Goal: Information Seeking & Learning: Learn about a topic

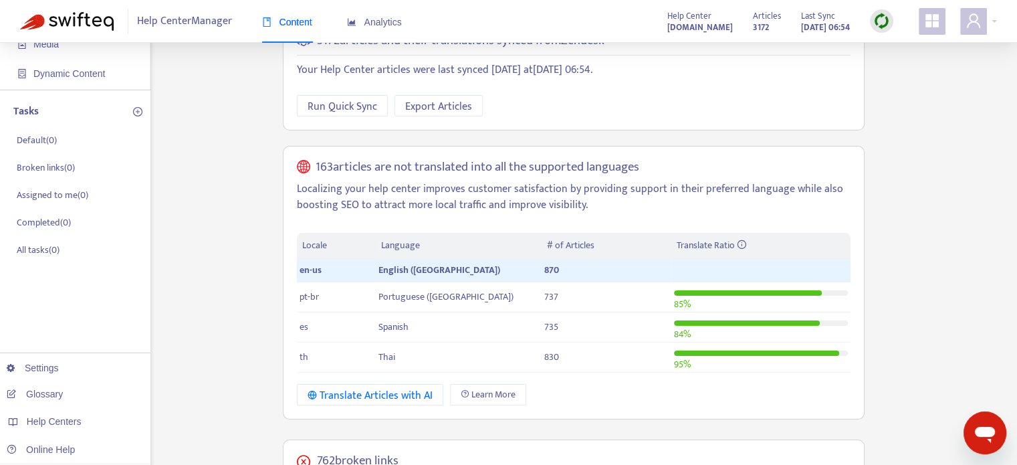
scroll to position [134, 0]
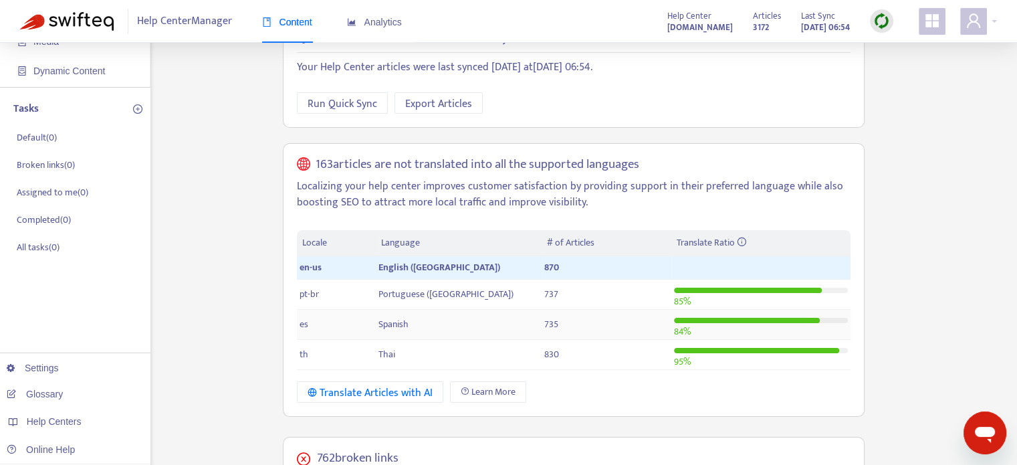
click at [411, 310] on td "Spanish" at bounding box center [459, 325] width 166 height 30
click at [494, 310] on td "Spanish" at bounding box center [459, 325] width 166 height 30
click at [403, 385] on div "Translate Articles with AI" at bounding box center [370, 393] width 125 height 17
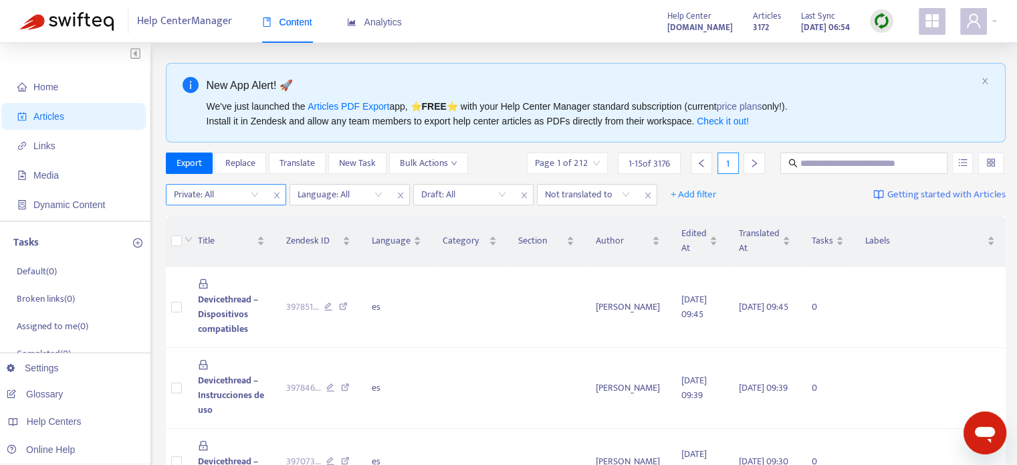
click at [248, 195] on input "search" at bounding box center [216, 195] width 85 height 20
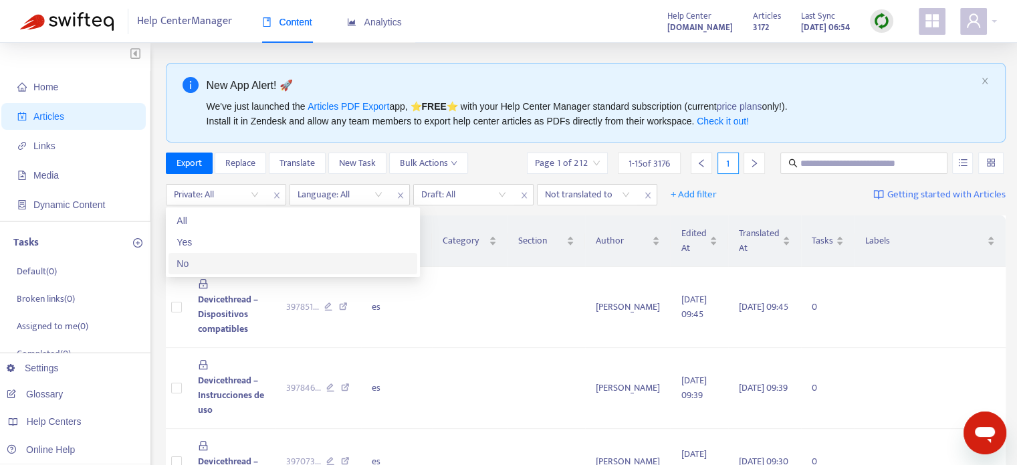
click at [247, 258] on div "No" at bounding box center [293, 263] width 233 height 15
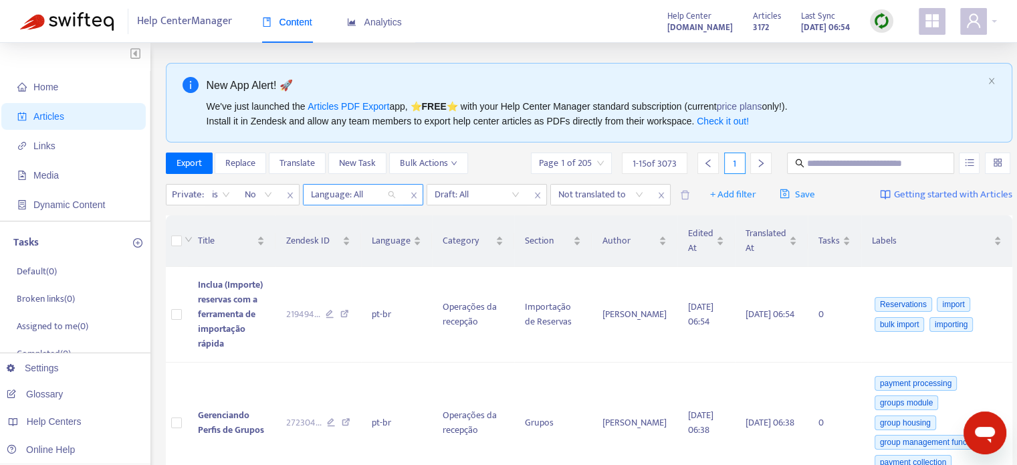
click at [374, 197] on div at bounding box center [346, 195] width 81 height 16
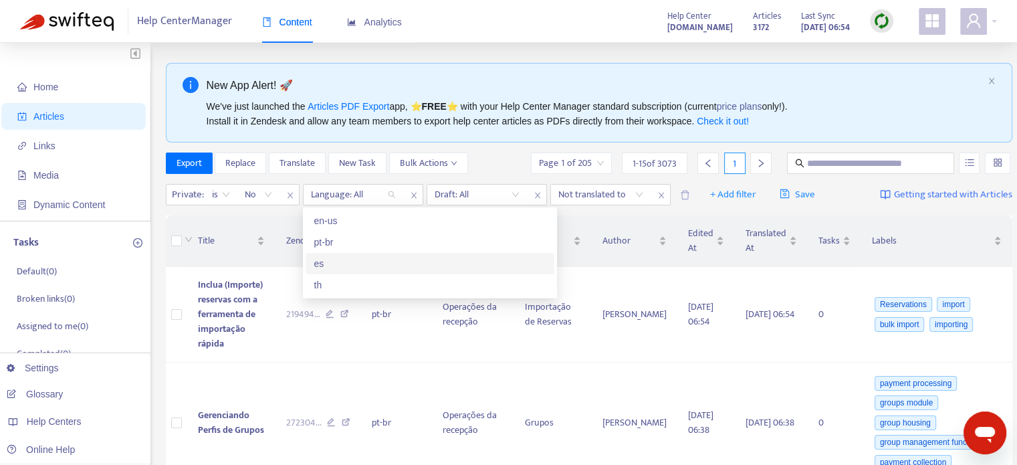
click at [371, 272] on div "es" at bounding box center [430, 263] width 249 height 21
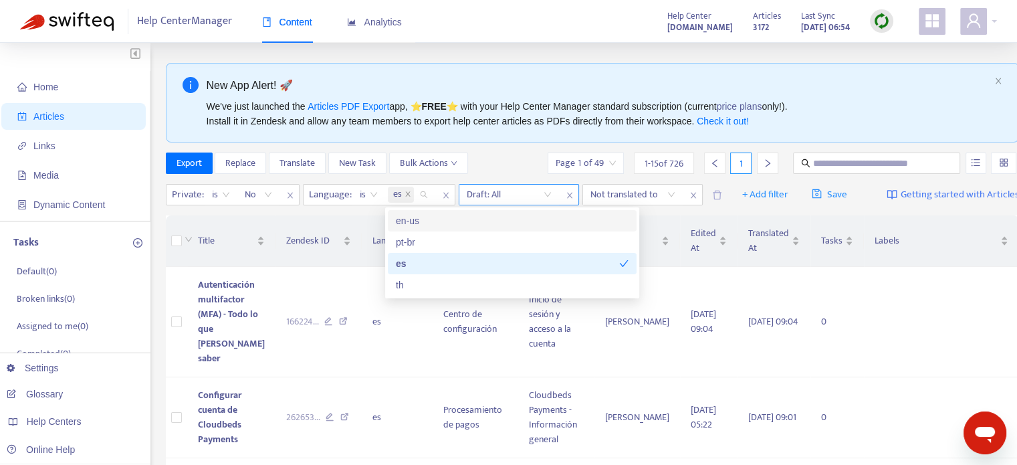
click at [542, 199] on input "search" at bounding box center [509, 195] width 85 height 20
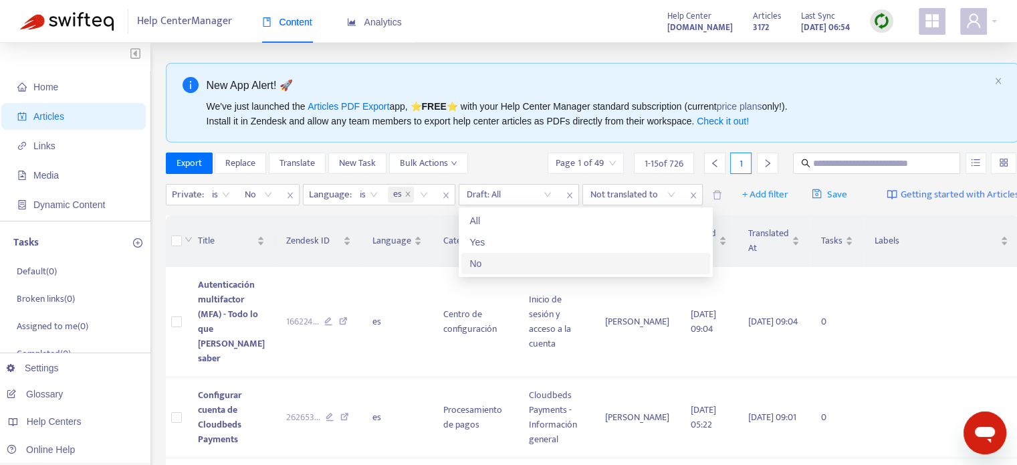
click at [536, 264] on div "No" at bounding box center [586, 263] width 233 height 15
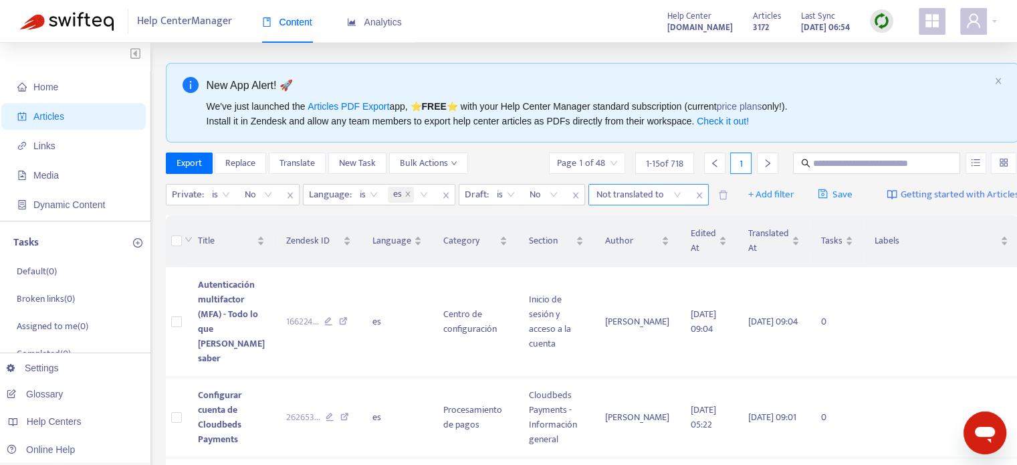
click at [592, 203] on div at bounding box center [632, 195] width 81 height 16
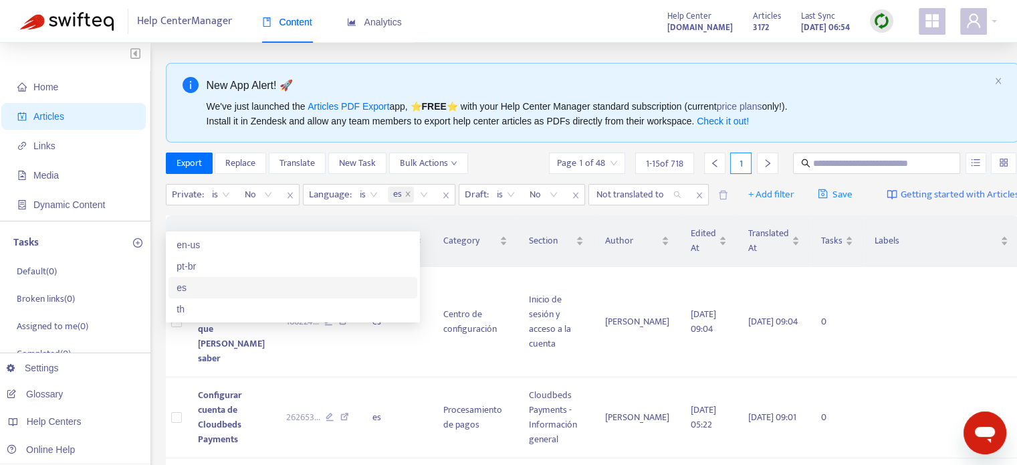
click at [237, 280] on div "es" at bounding box center [293, 287] width 233 height 15
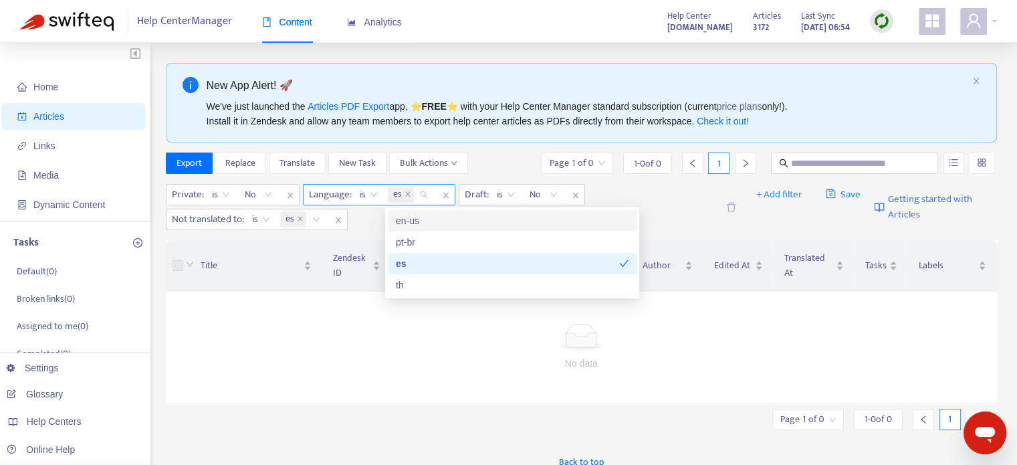
click at [418, 194] on input "search" at bounding box center [418, 195] width 3 height 16
click at [438, 222] on div "en-us" at bounding box center [512, 220] width 233 height 15
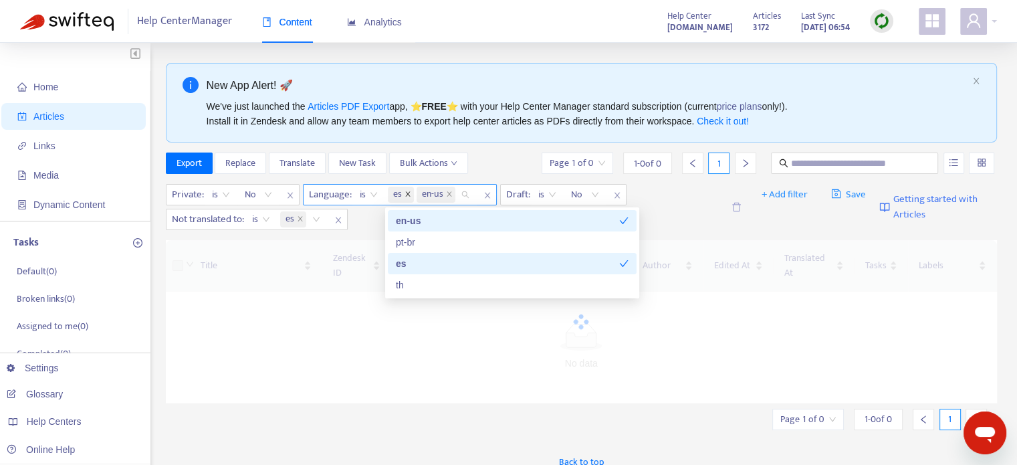
click at [405, 194] on icon "close" at bounding box center [408, 194] width 7 height 7
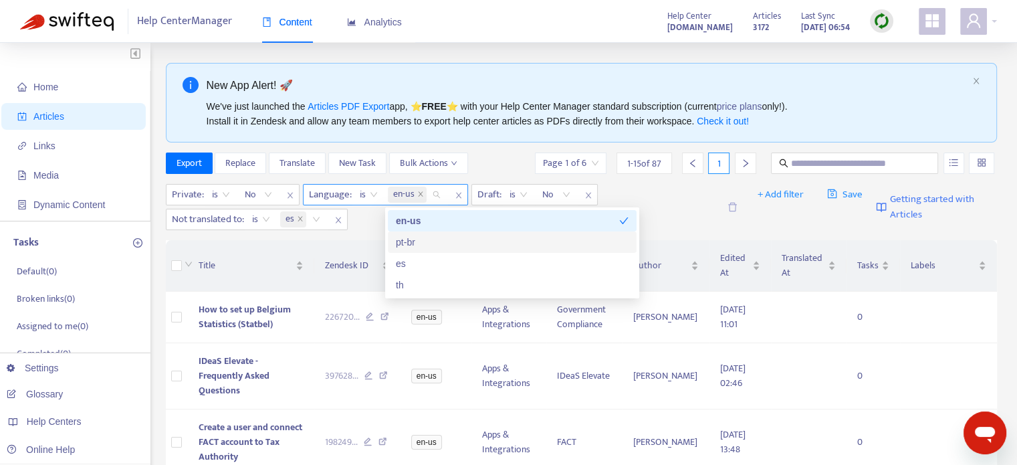
click at [681, 213] on div "Private : is No Language : is en-us Draft : is No Not translated to : is es" at bounding box center [442, 207] width 553 height 46
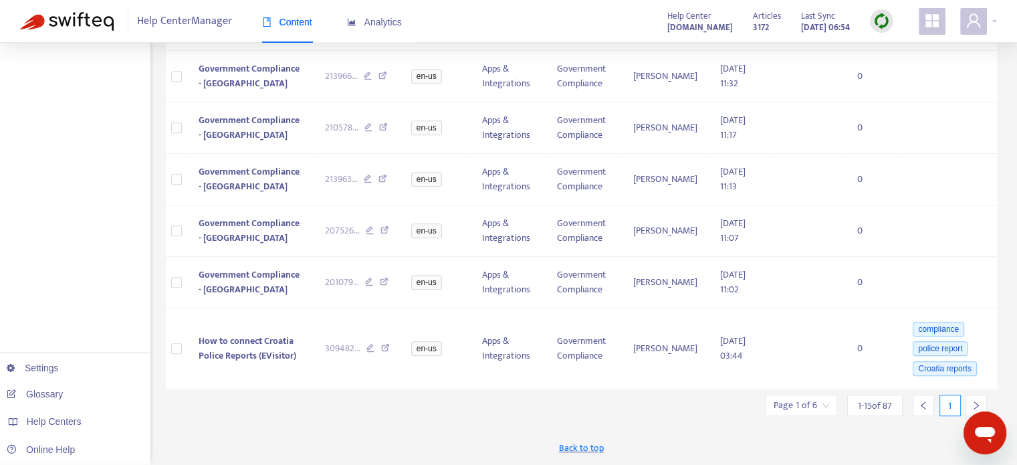
scroll to position [803, 0]
click at [974, 403] on icon "right" at bounding box center [976, 405] width 9 height 9
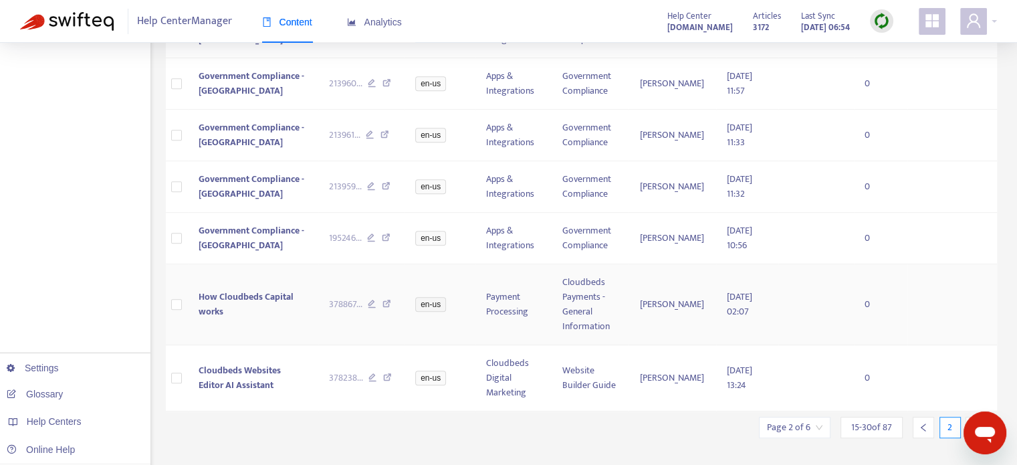
scroll to position [798, 0]
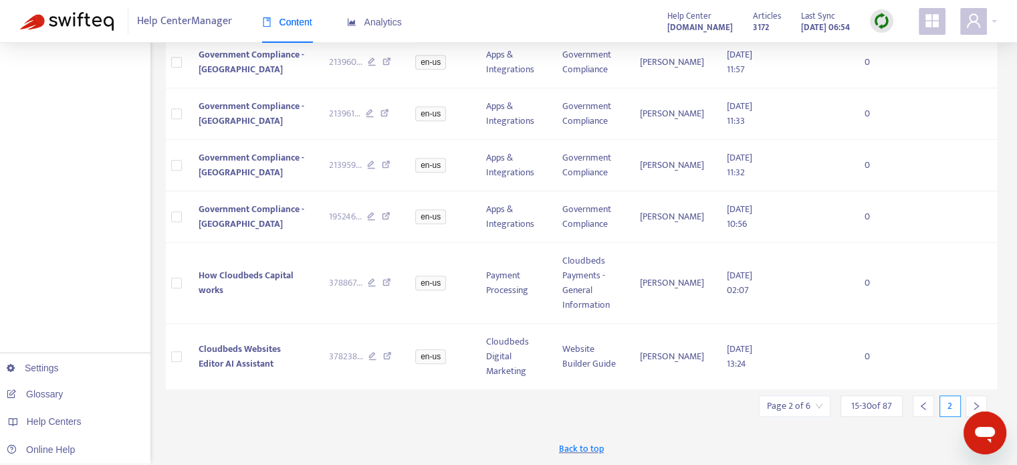
click at [978, 399] on div at bounding box center [976, 405] width 21 height 21
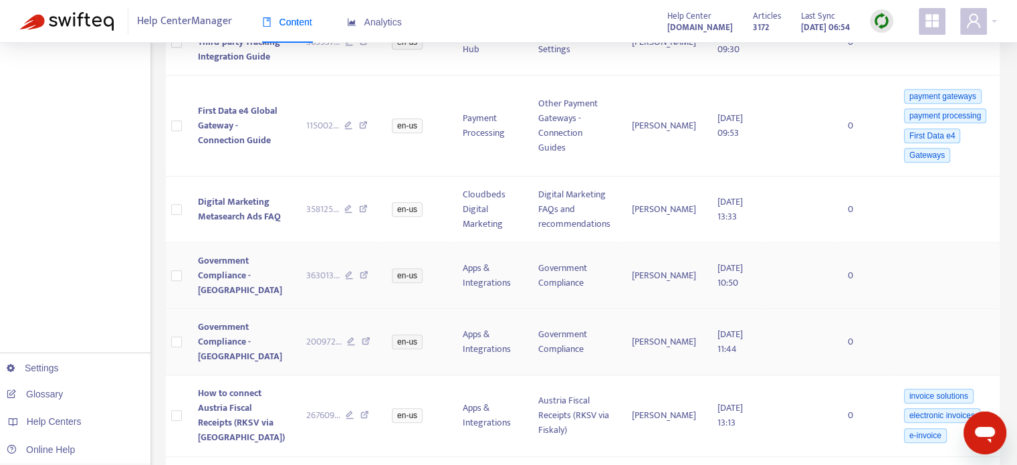
scroll to position [932, 0]
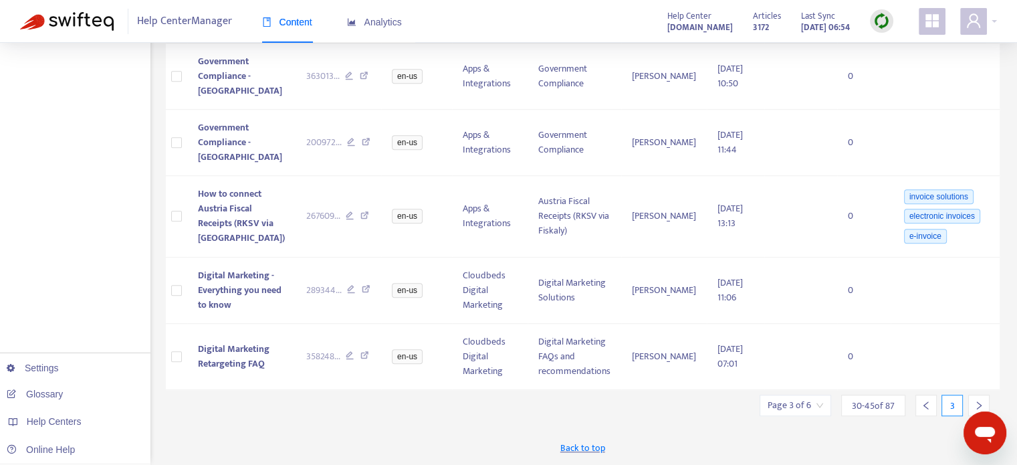
click at [976, 407] on div at bounding box center [978, 405] width 21 height 21
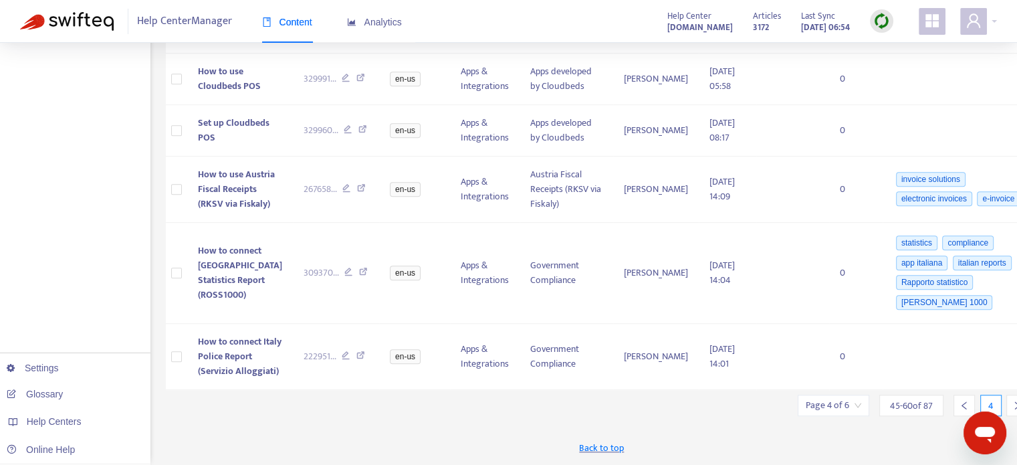
scroll to position [1220, 0]
click at [1013, 404] on icon "right" at bounding box center [1017, 405] width 9 height 9
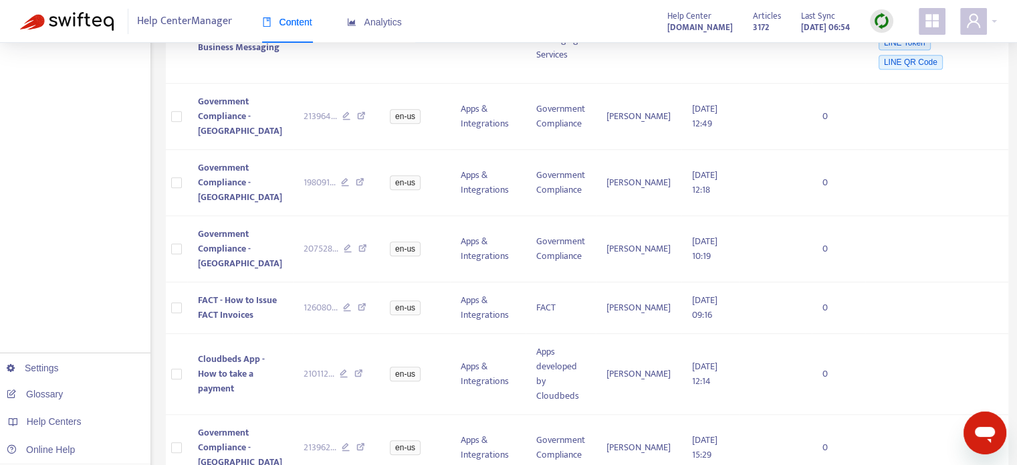
scroll to position [1081, 0]
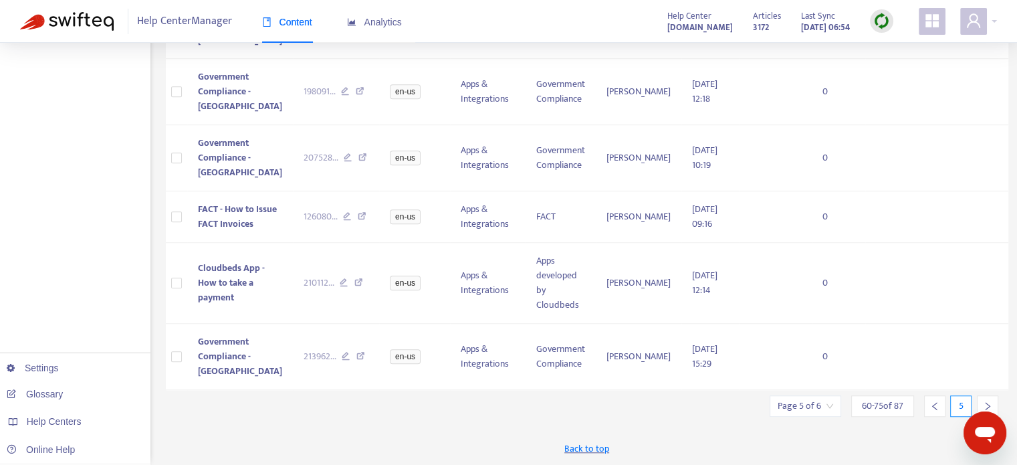
click at [981, 400] on div at bounding box center [987, 405] width 21 height 21
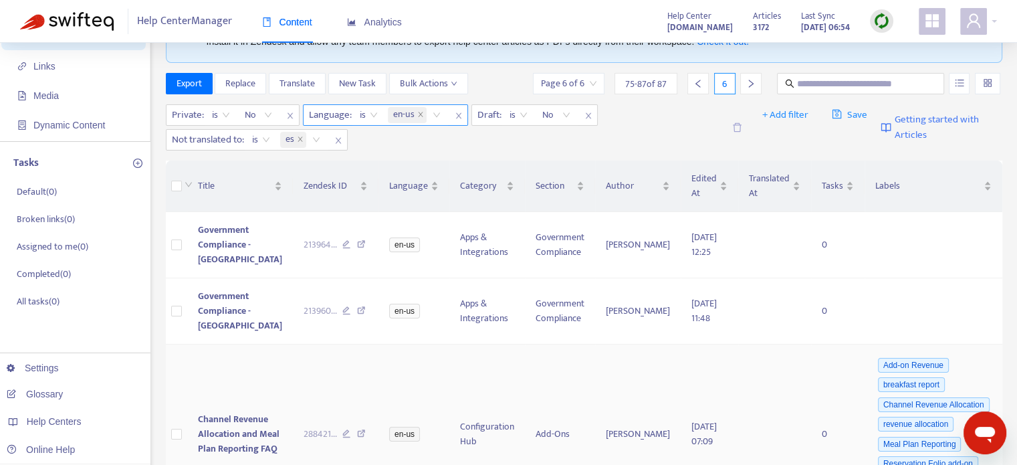
scroll to position [0, 0]
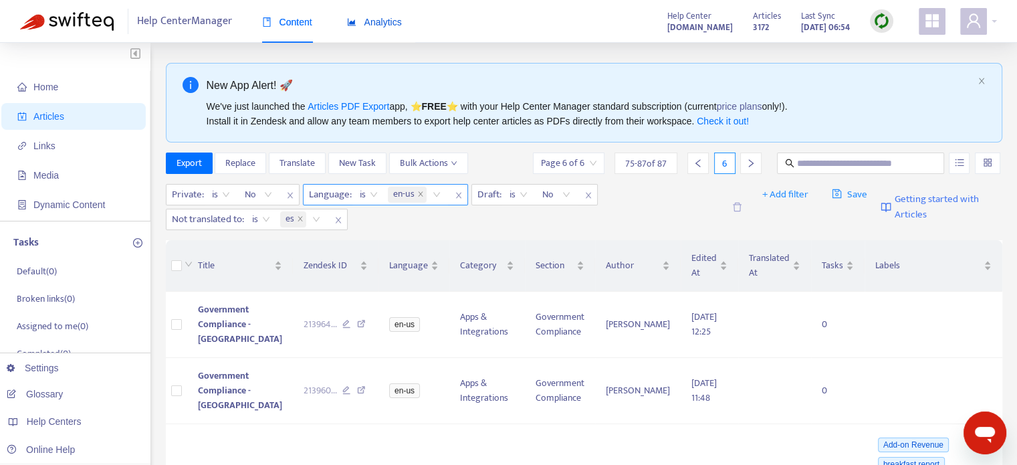
click at [396, 23] on span "Analytics" at bounding box center [374, 22] width 55 height 11
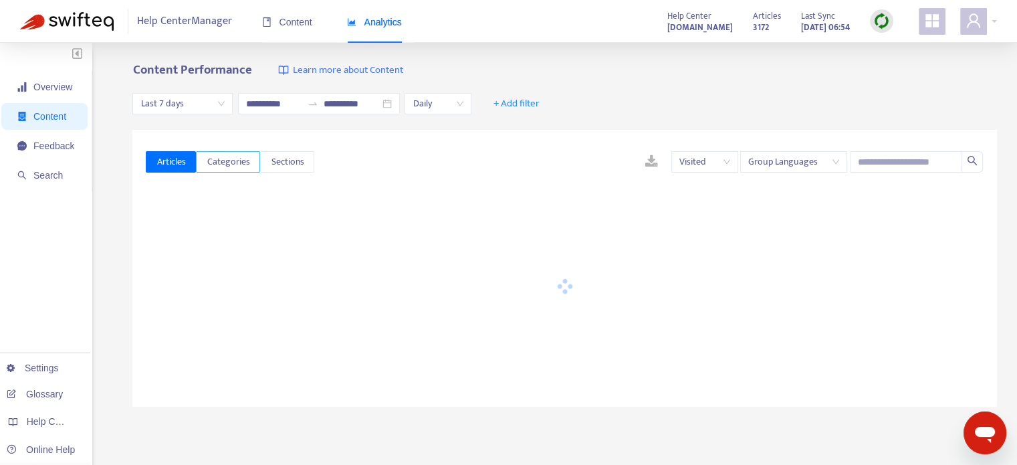
click at [231, 155] on span "Categories" at bounding box center [228, 161] width 43 height 15
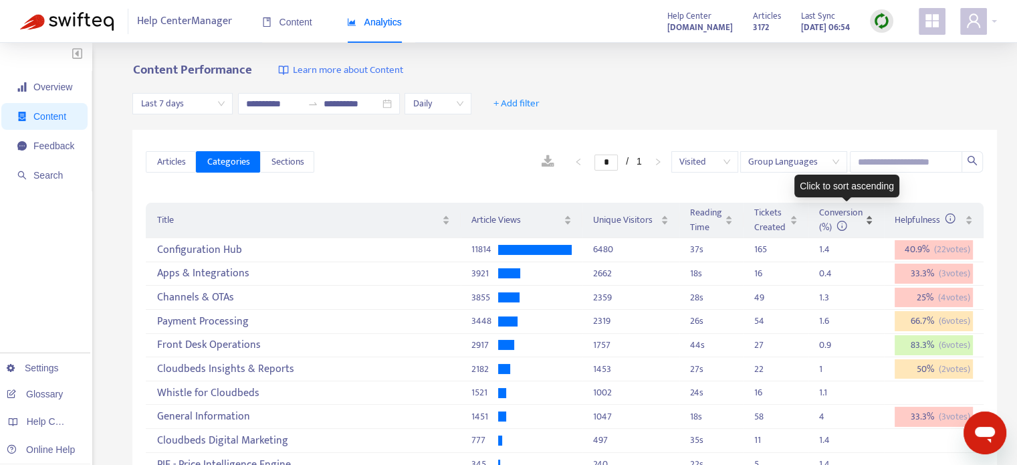
click at [873, 221] on div "Conversion (%)" at bounding box center [846, 219] width 54 height 29
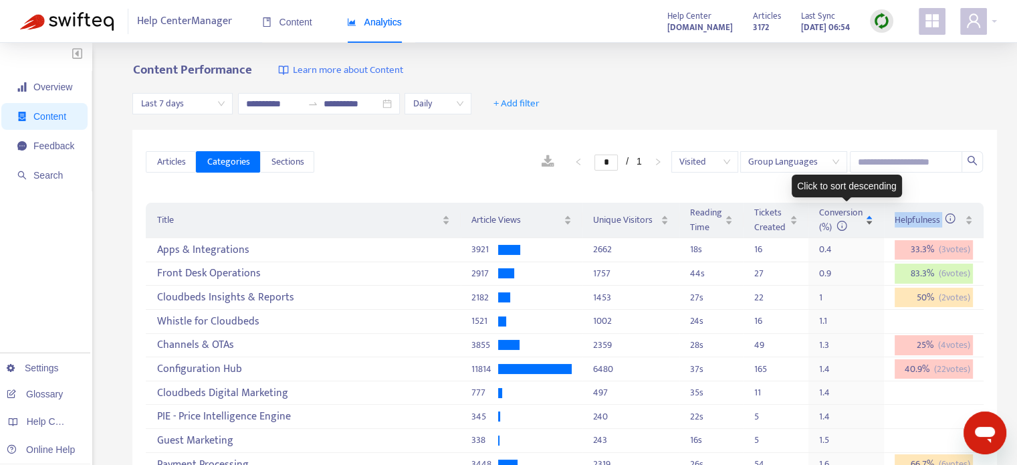
click at [873, 221] on div "Conversion (%)" at bounding box center [846, 219] width 54 height 29
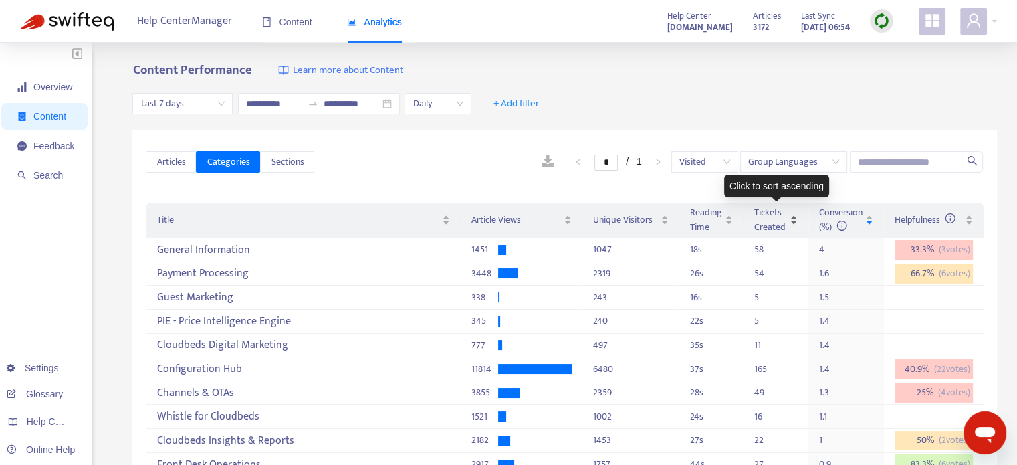
click at [795, 225] on div "Tickets Created" at bounding box center [775, 219] width 43 height 29
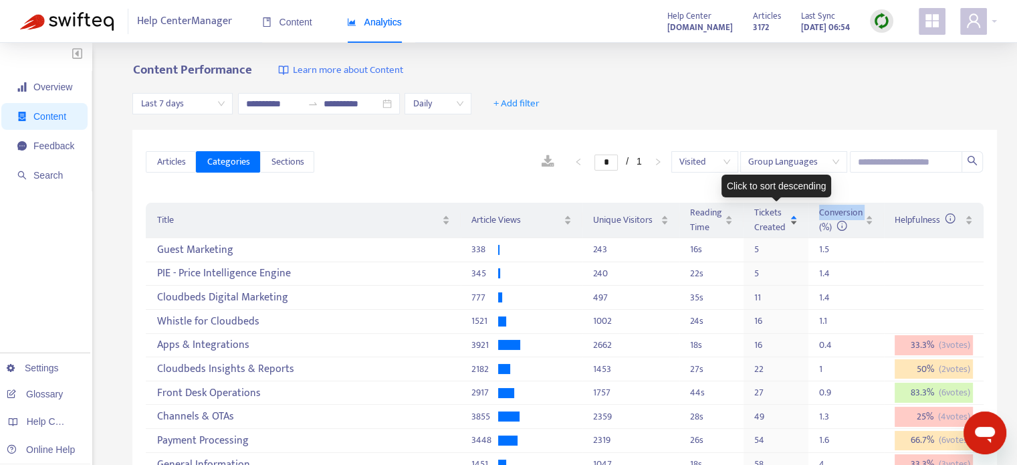
click at [795, 225] on div "Tickets Created" at bounding box center [775, 219] width 43 height 29
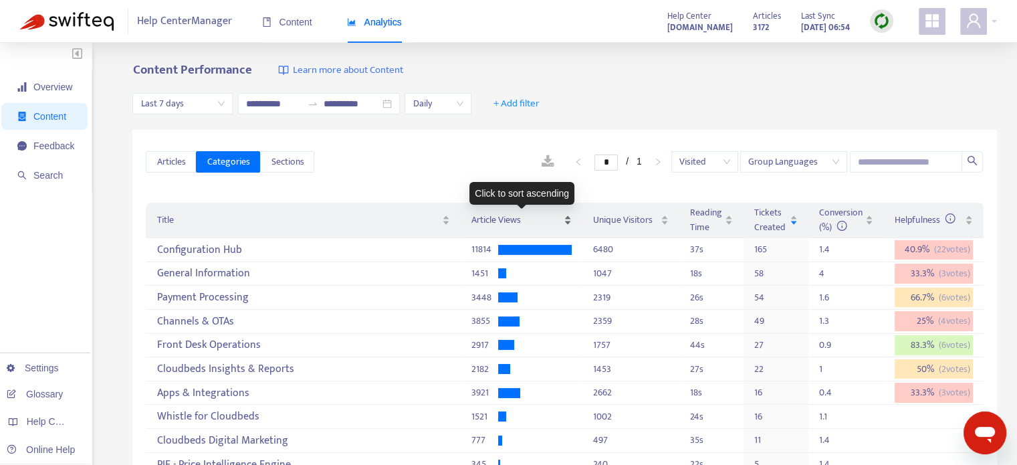
click at [572, 227] on div "Article Views" at bounding box center [522, 220] width 100 height 15
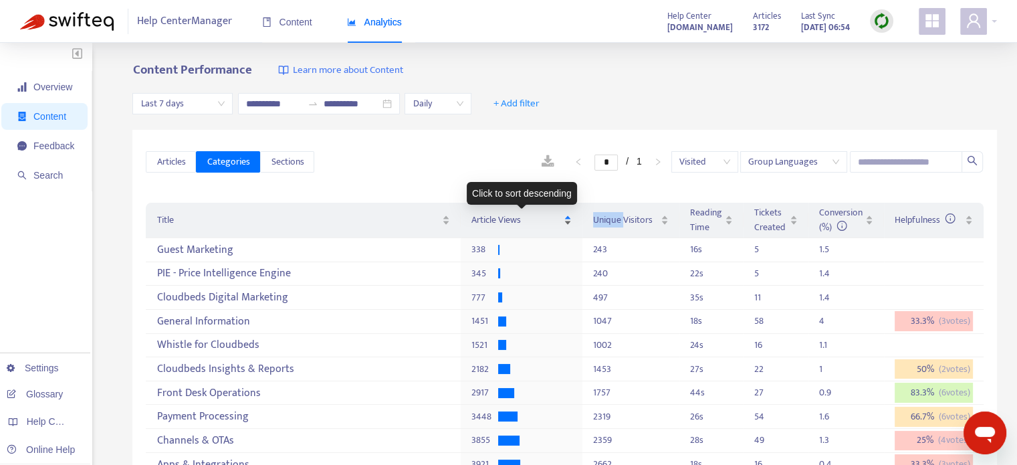
click at [572, 227] on div "Article Views" at bounding box center [522, 220] width 100 height 15
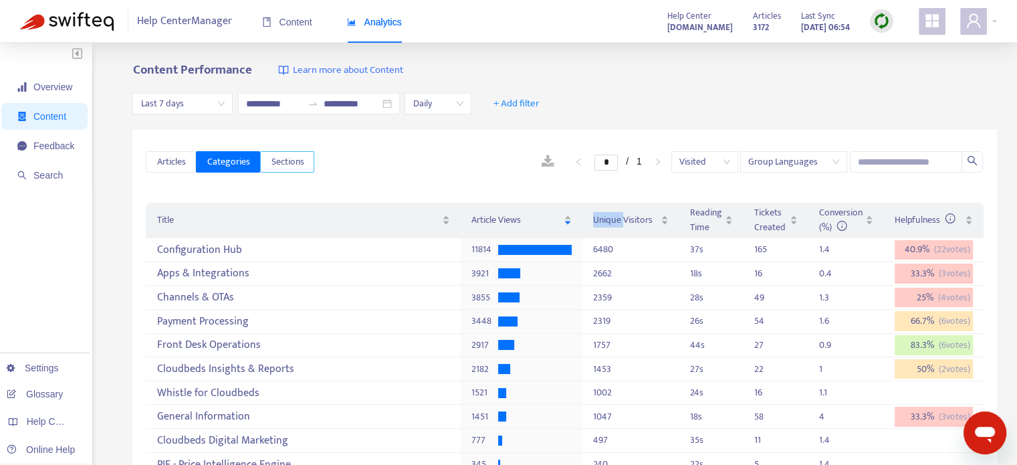
click at [294, 167] on span "Sections" at bounding box center [287, 161] width 33 height 15
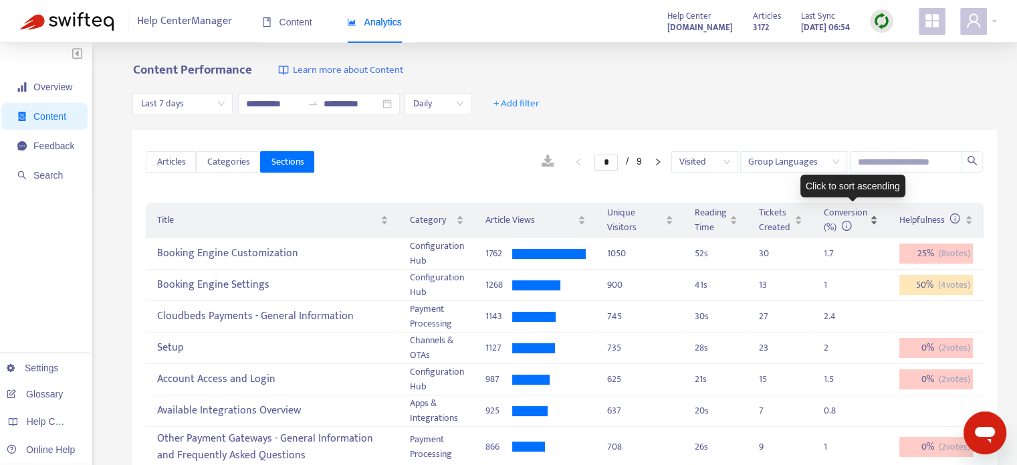
click at [878, 223] on div "Conversion (%)" at bounding box center [851, 219] width 54 height 29
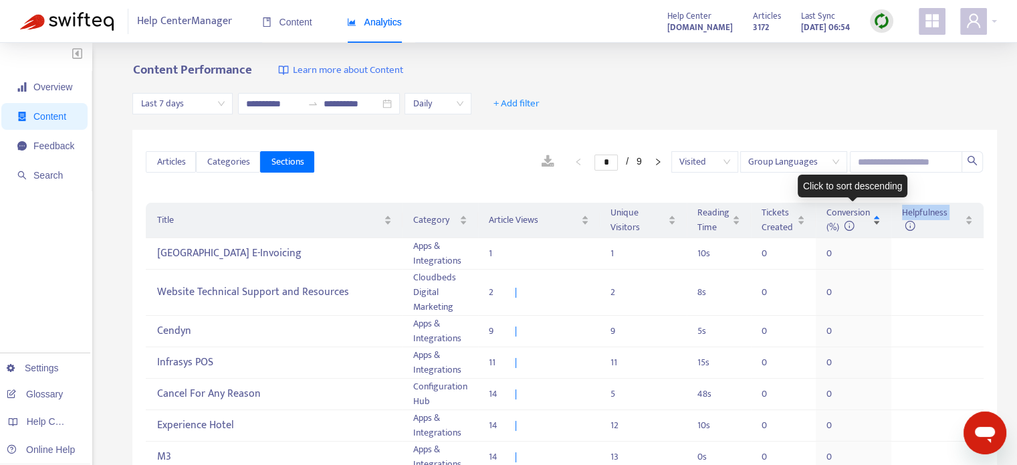
click at [880, 223] on div "Conversion (%)" at bounding box center [854, 219] width 54 height 29
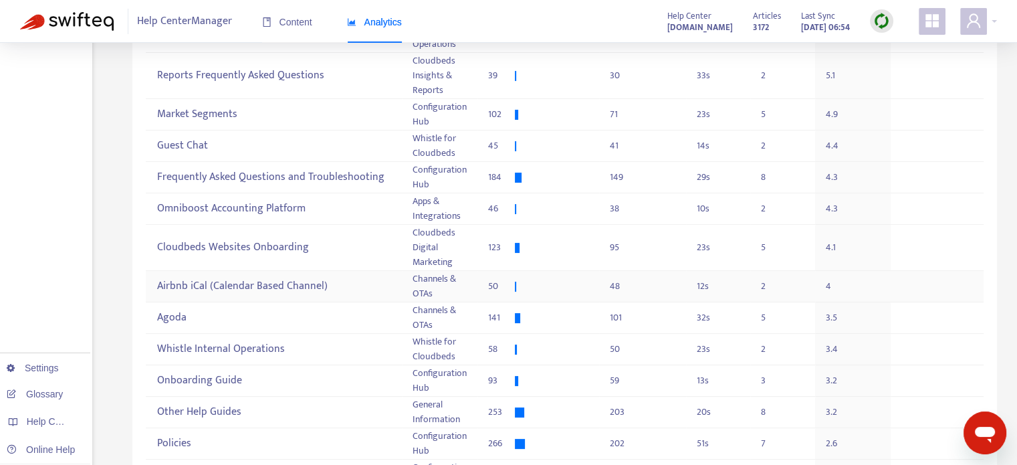
scroll to position [112, 0]
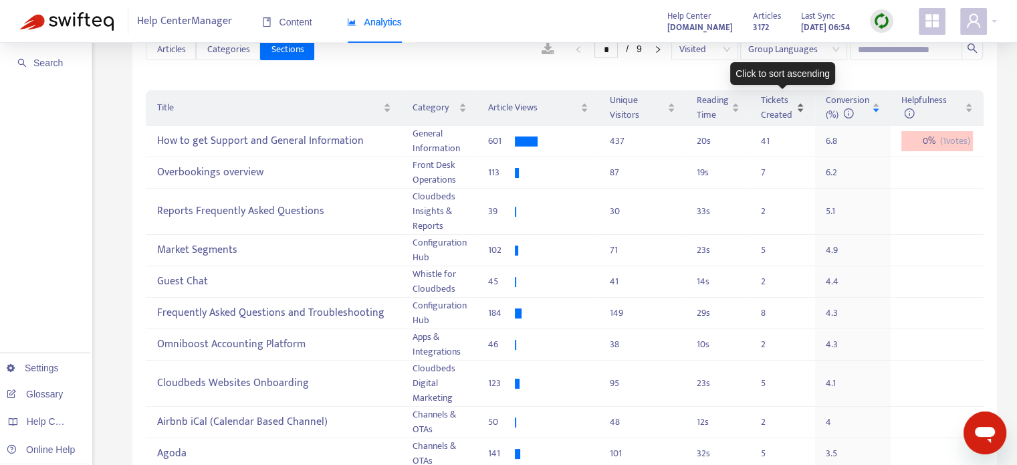
click at [802, 112] on div "Tickets Created" at bounding box center [782, 107] width 43 height 29
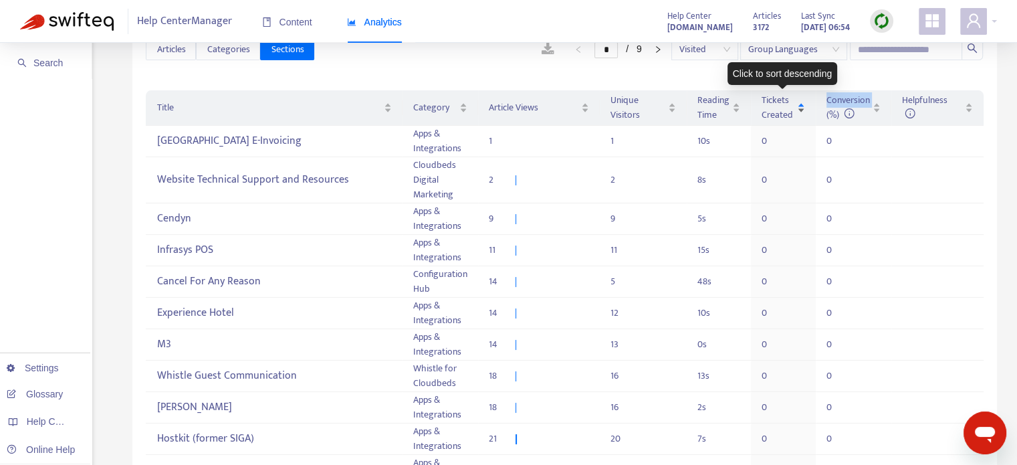
click at [802, 112] on div "Tickets Created" at bounding box center [783, 107] width 43 height 29
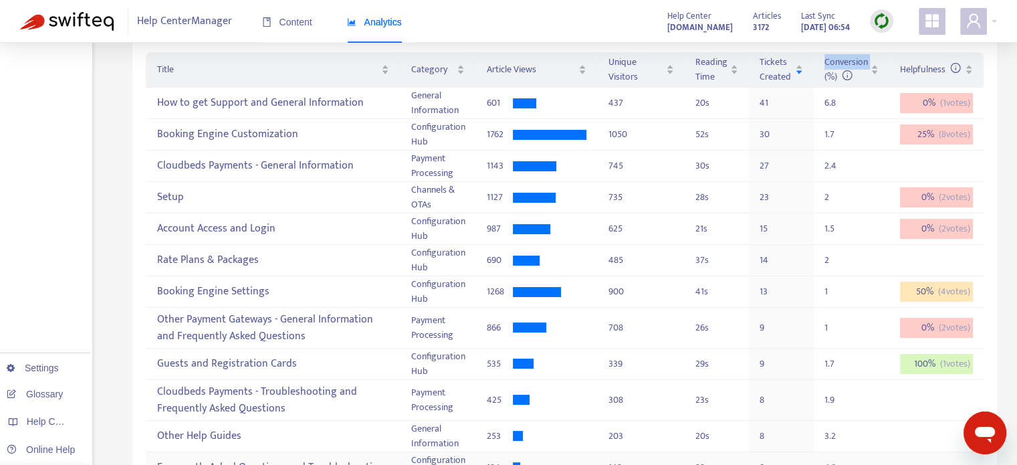
scroll to position [0, 0]
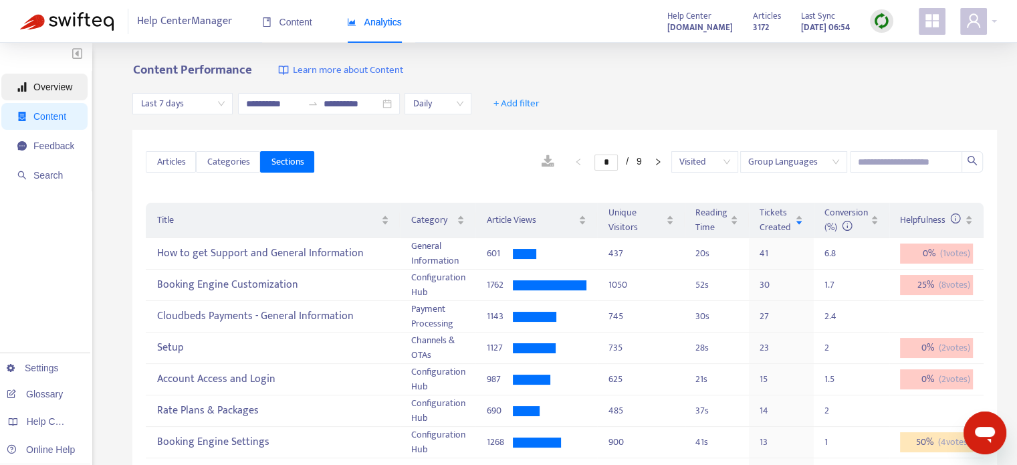
click at [54, 82] on span "Overview" at bounding box center [52, 87] width 39 height 11
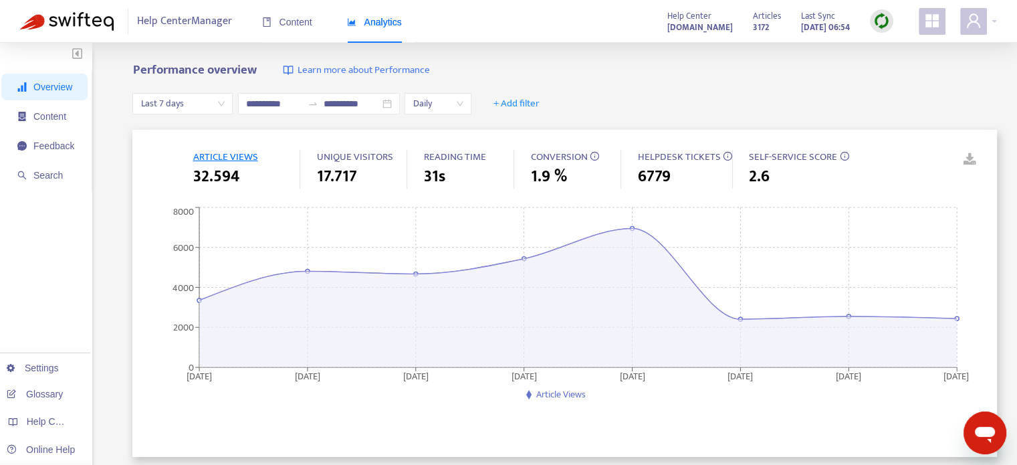
click at [560, 160] on span "CONVERSION" at bounding box center [558, 156] width 57 height 17
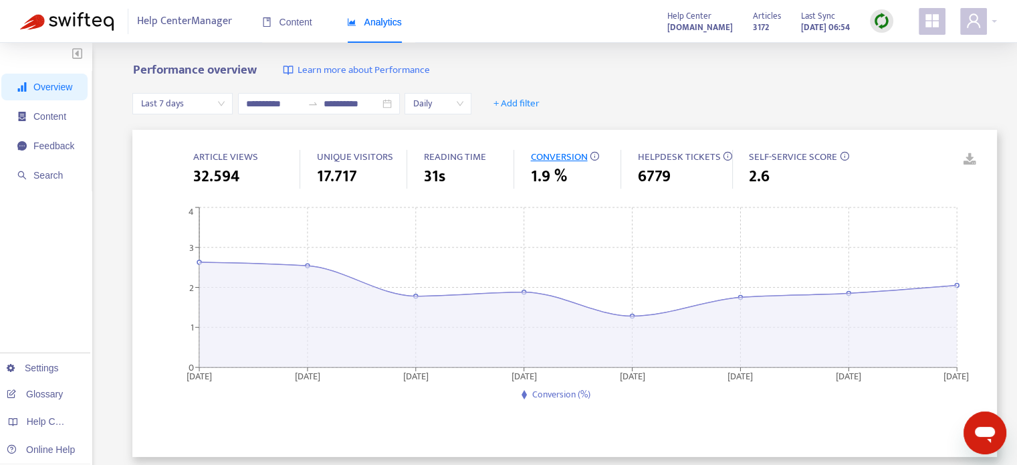
click at [667, 156] on span "HELPDESK TICKETS" at bounding box center [678, 156] width 83 height 17
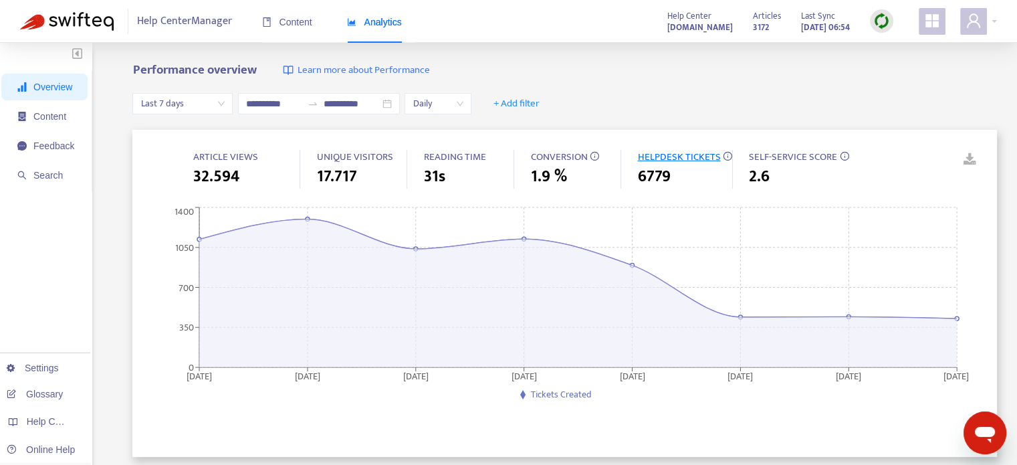
click at [760, 148] on span "SELF-SERVICE SCORE" at bounding box center [793, 156] width 88 height 17
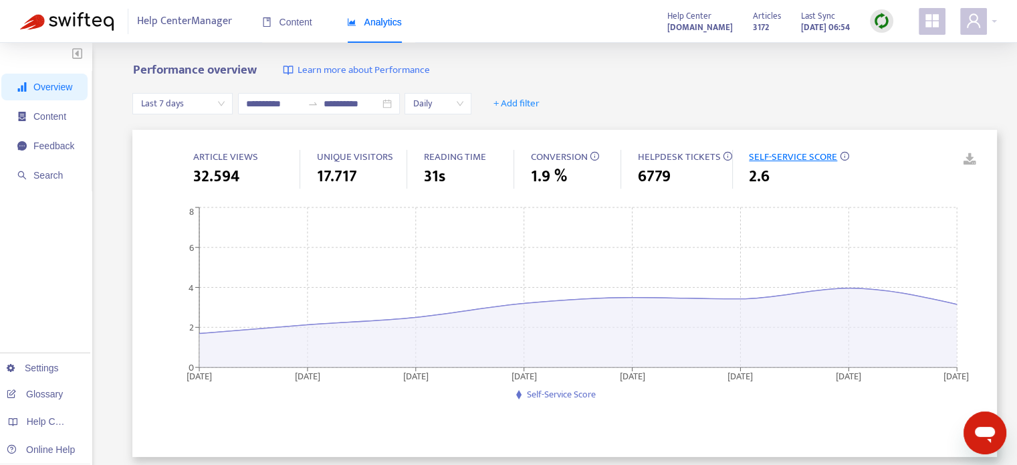
click at [551, 154] on span "CONVERSION" at bounding box center [558, 156] width 57 height 17
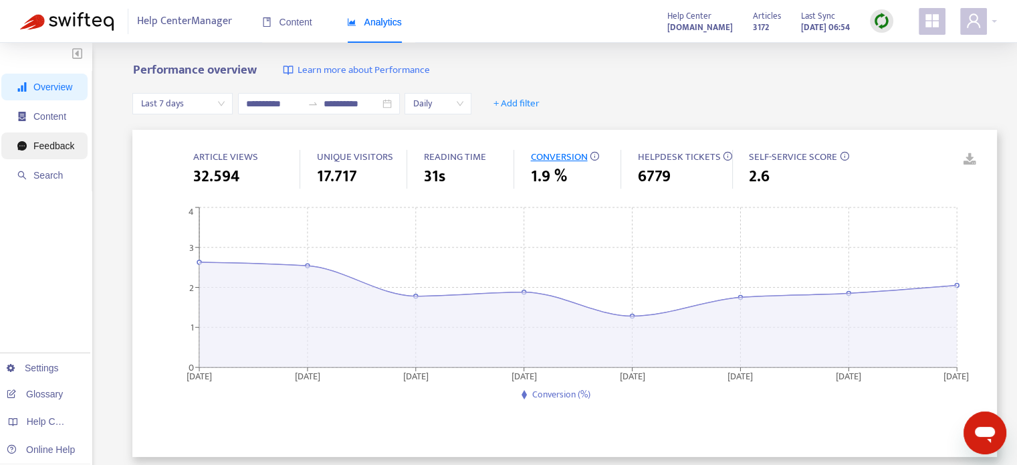
click at [8, 145] on li "Feedback" at bounding box center [44, 145] width 86 height 27
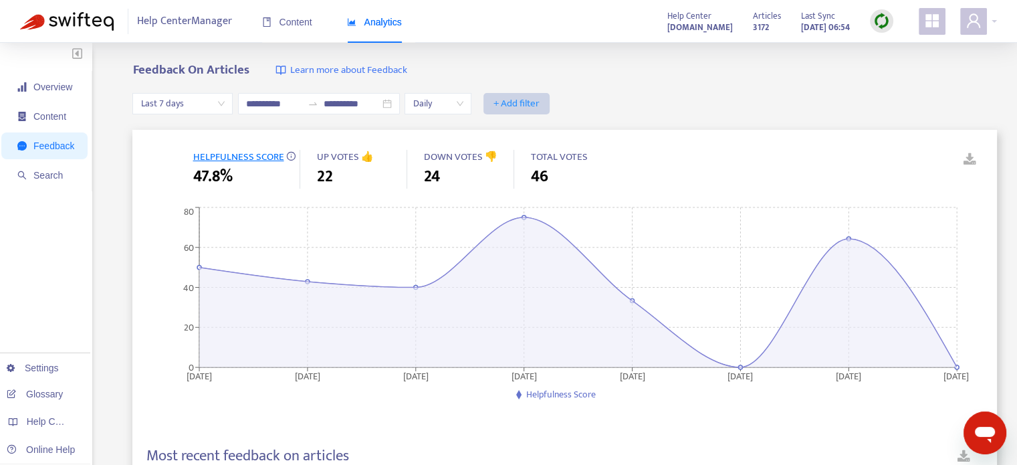
click at [540, 102] on span "+ Add filter" at bounding box center [517, 104] width 46 height 16
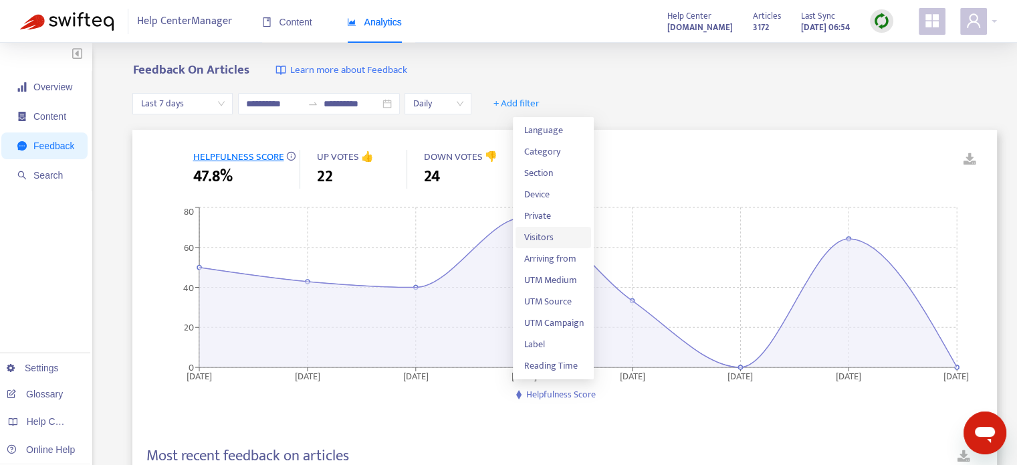
click at [558, 233] on span "Visitors" at bounding box center [554, 237] width 60 height 15
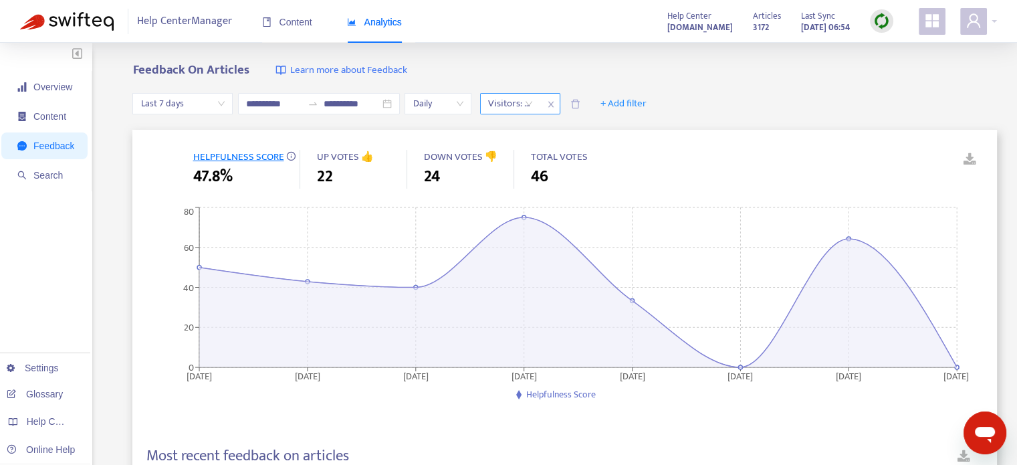
click at [524, 110] on div at bounding box center [504, 104] width 41 height 16
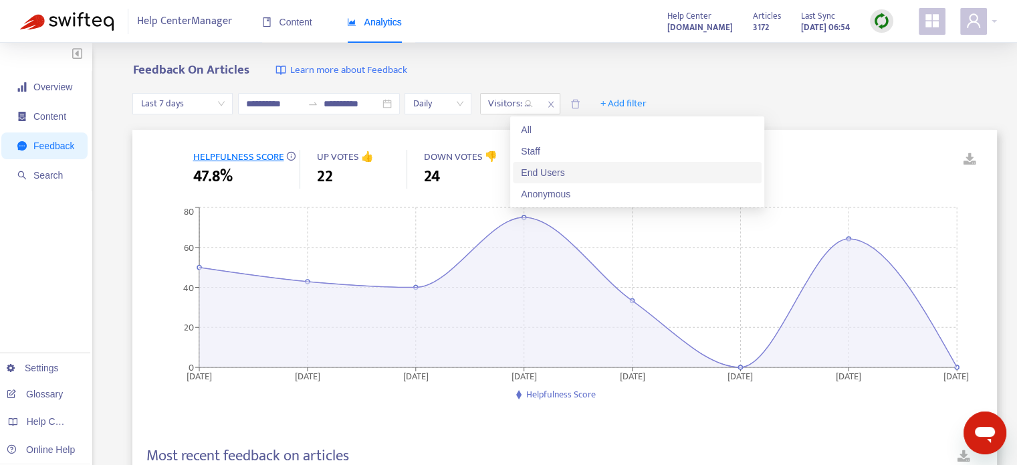
click at [556, 162] on div "End Users" at bounding box center [637, 172] width 249 height 21
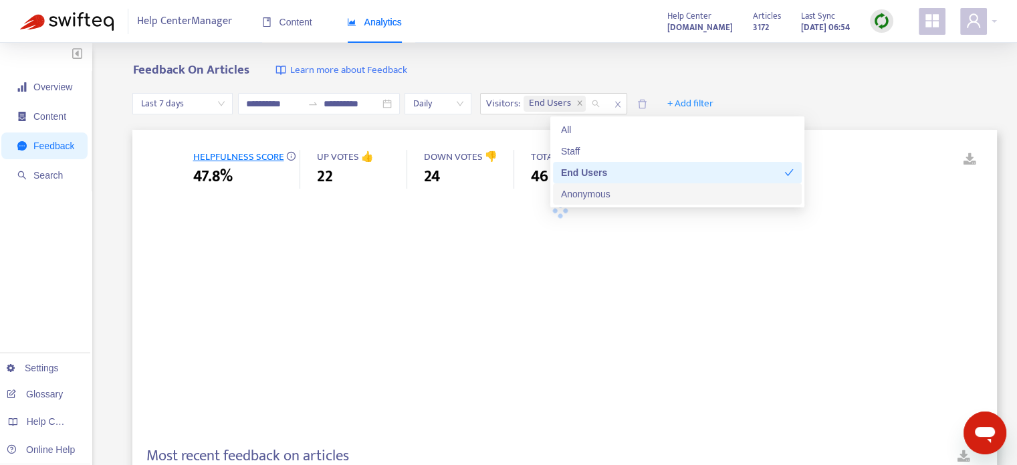
click at [595, 192] on div "Anonymous" at bounding box center [677, 194] width 233 height 15
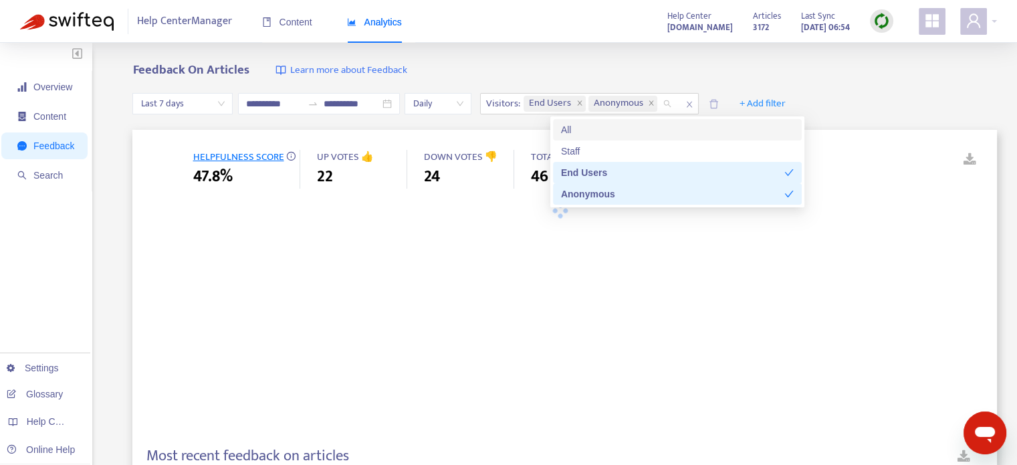
click at [904, 95] on div "**********" at bounding box center [564, 103] width 865 height 51
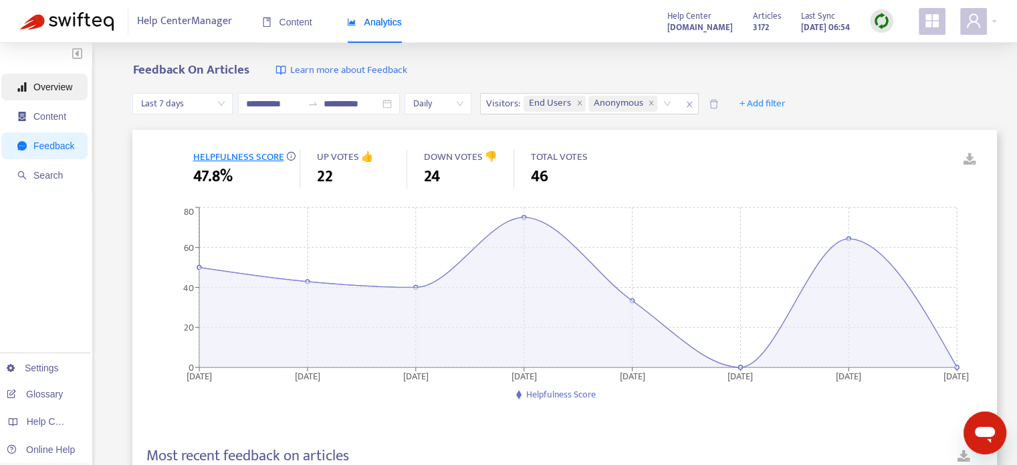
click at [41, 88] on span "Overview" at bounding box center [52, 87] width 39 height 11
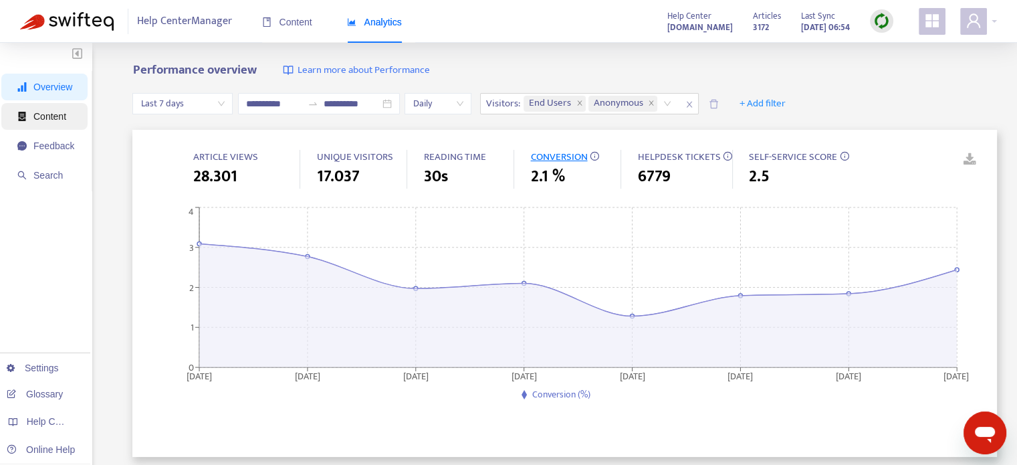
click at [32, 122] on span "Content" at bounding box center [45, 116] width 57 height 27
